Goal: Task Accomplishment & Management: Manage account settings

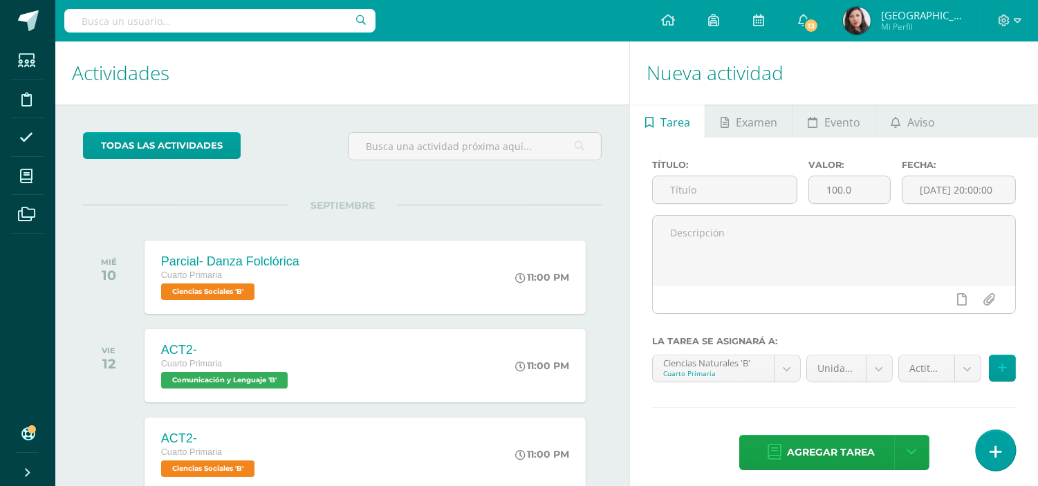
click at [933, 437] on icon at bounding box center [995, 452] width 12 height 16
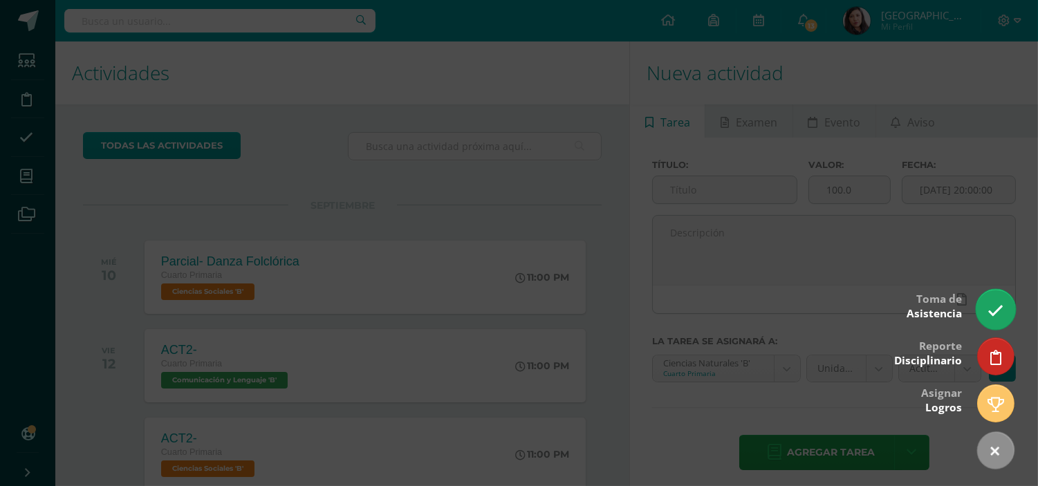
click at [933, 322] on link at bounding box center [995, 309] width 39 height 40
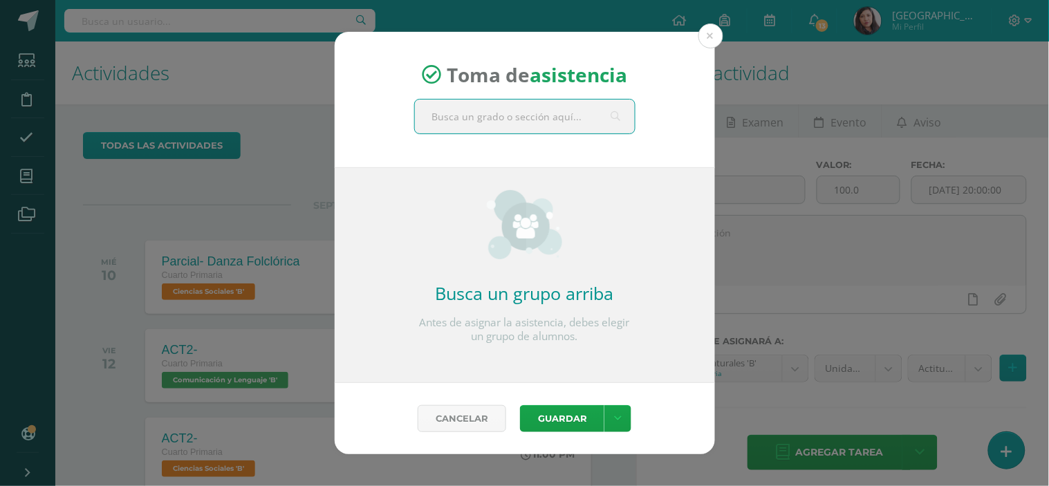
click at [551, 119] on input "text" at bounding box center [525, 117] width 220 height 34
type input "cuarto"
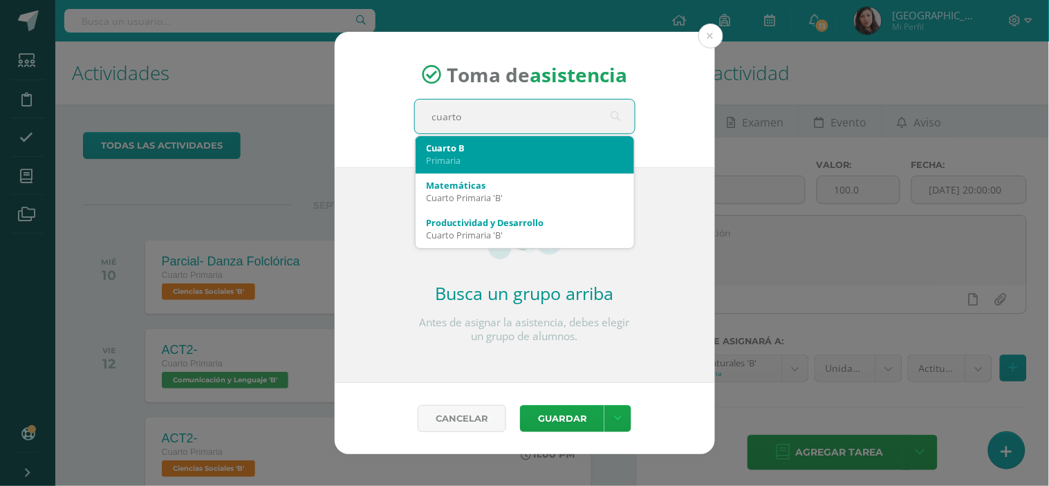
click at [529, 165] on div "Cuarto B Primaria" at bounding box center [525, 154] width 196 height 36
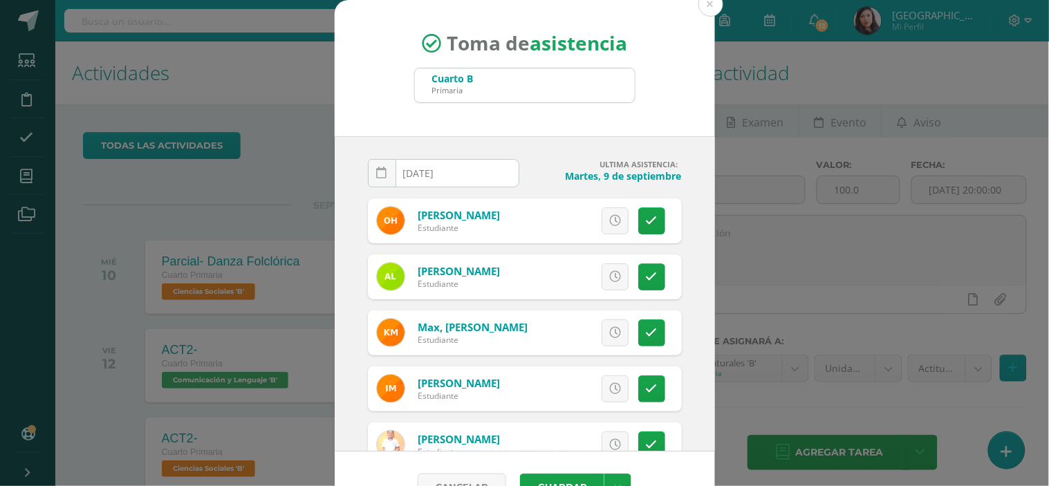
scroll to position [542, 0]
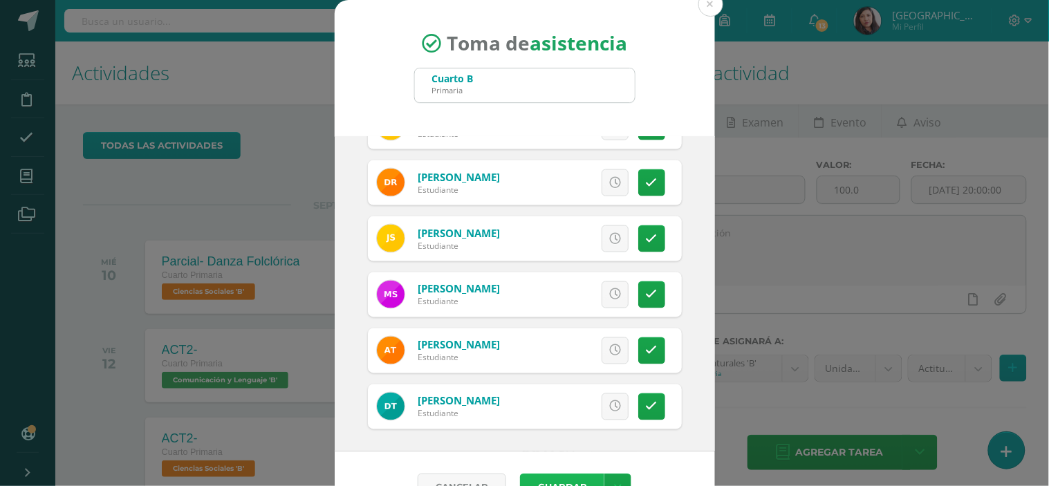
click at [565, 437] on button "Guardar" at bounding box center [562, 487] width 84 height 27
